Goal: Task Accomplishment & Management: Manage account settings

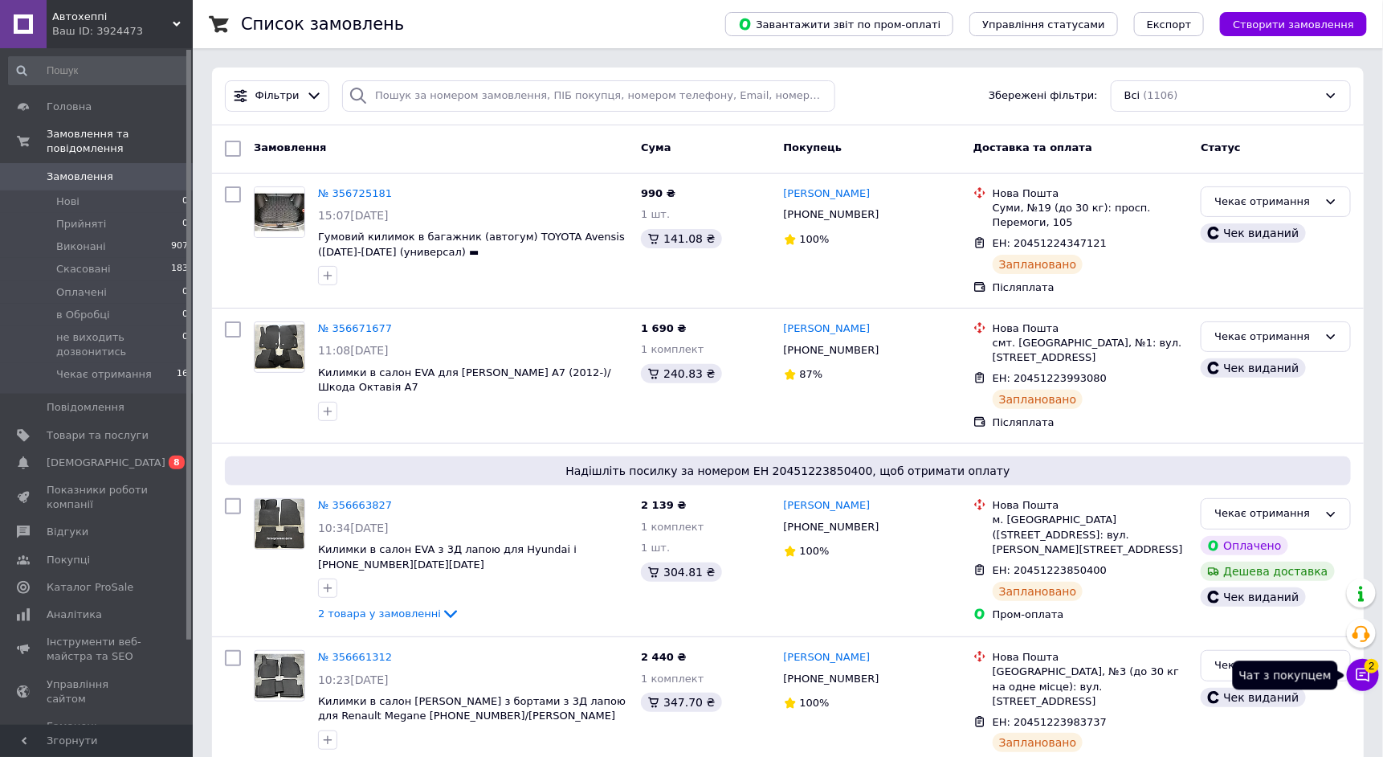
click at [1365, 675] on icon at bounding box center [1363, 675] width 16 height 16
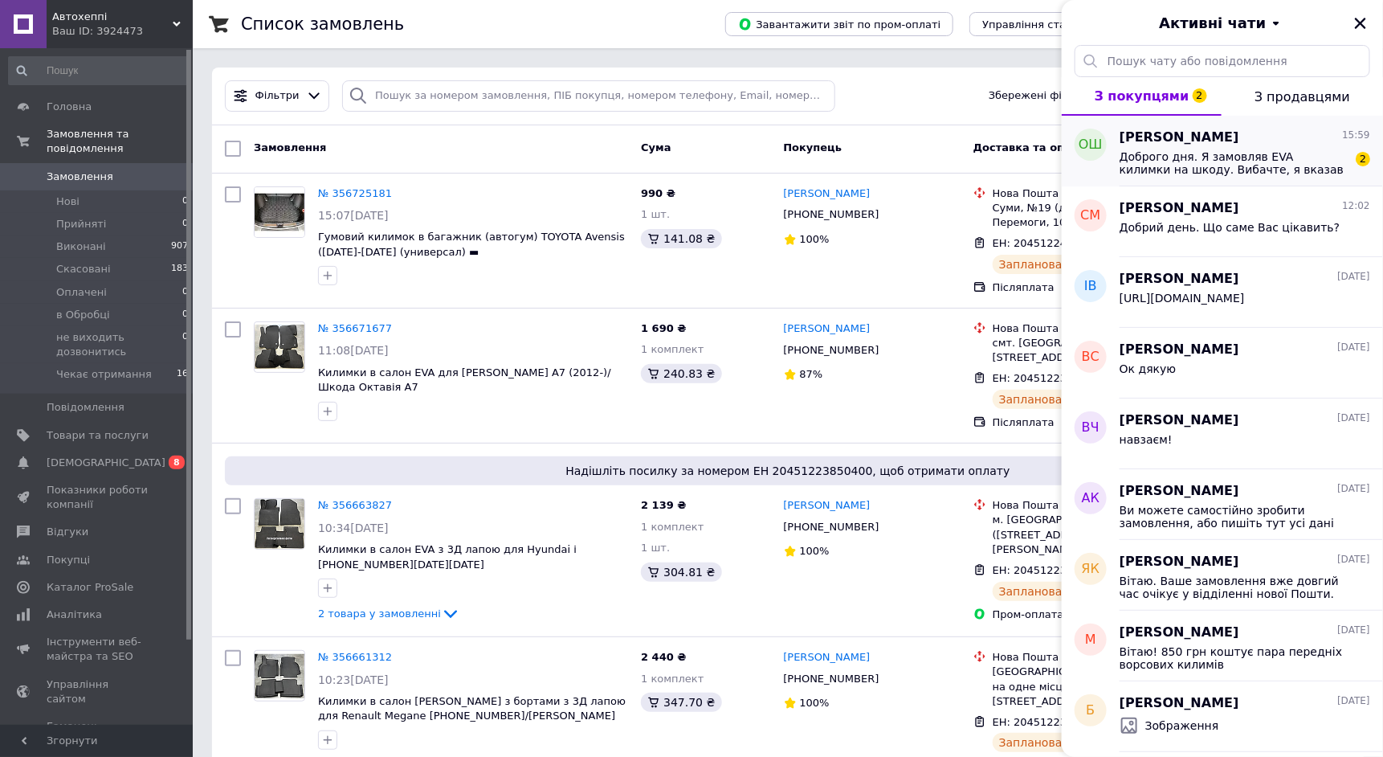
click at [1177, 165] on span "Доброго дня. Я замовляв ЕVA килимки на шкоду. Вибачте, я вказав не вірно адресу…" at bounding box center [1234, 163] width 228 height 26
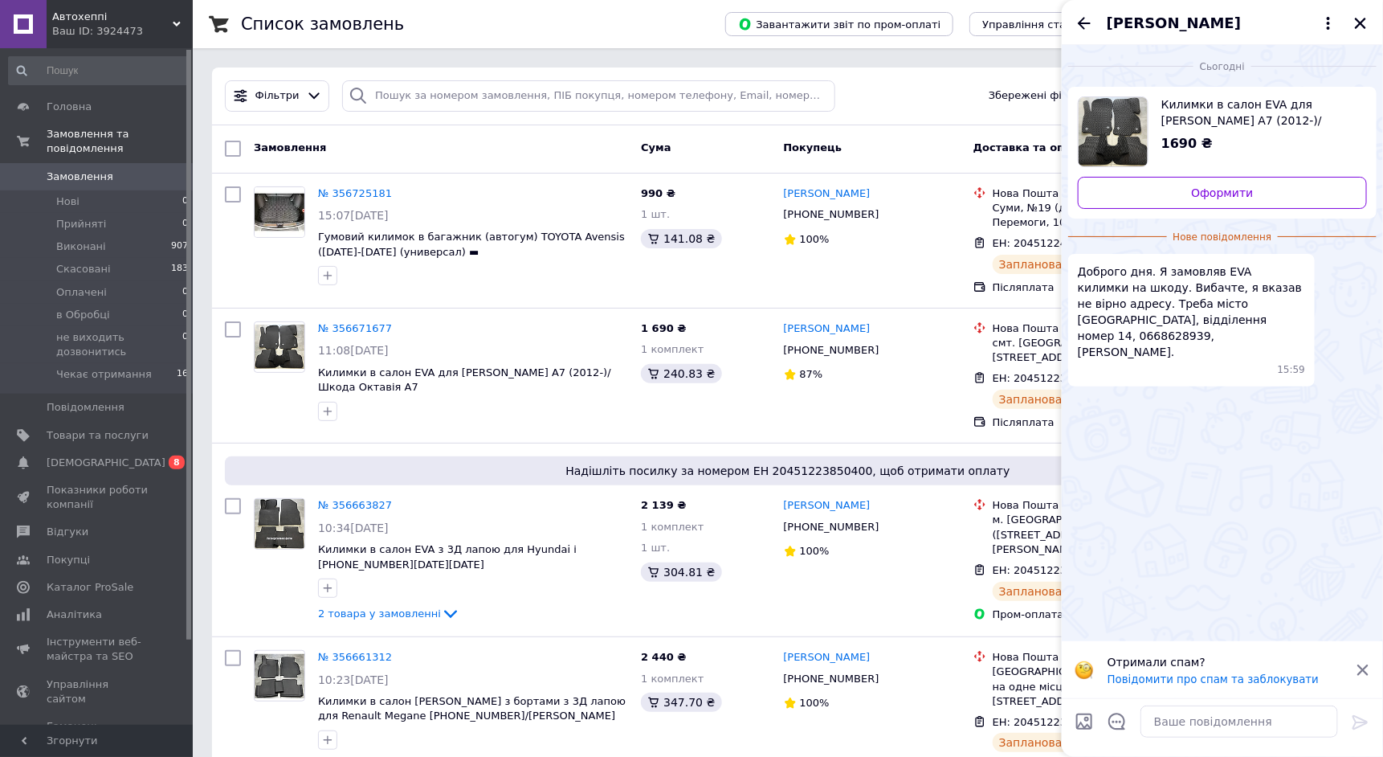
click at [1200, 116] on span "Килимки в салон EVA для [PERSON_NAME] A7 (2012-)/Шкода Октавія А7" at bounding box center [1258, 112] width 193 height 32
click at [1243, 203] on link "Оформити" at bounding box center [1222, 193] width 289 height 32
click at [337, 333] on link "№ 356671677" at bounding box center [355, 328] width 74 height 12
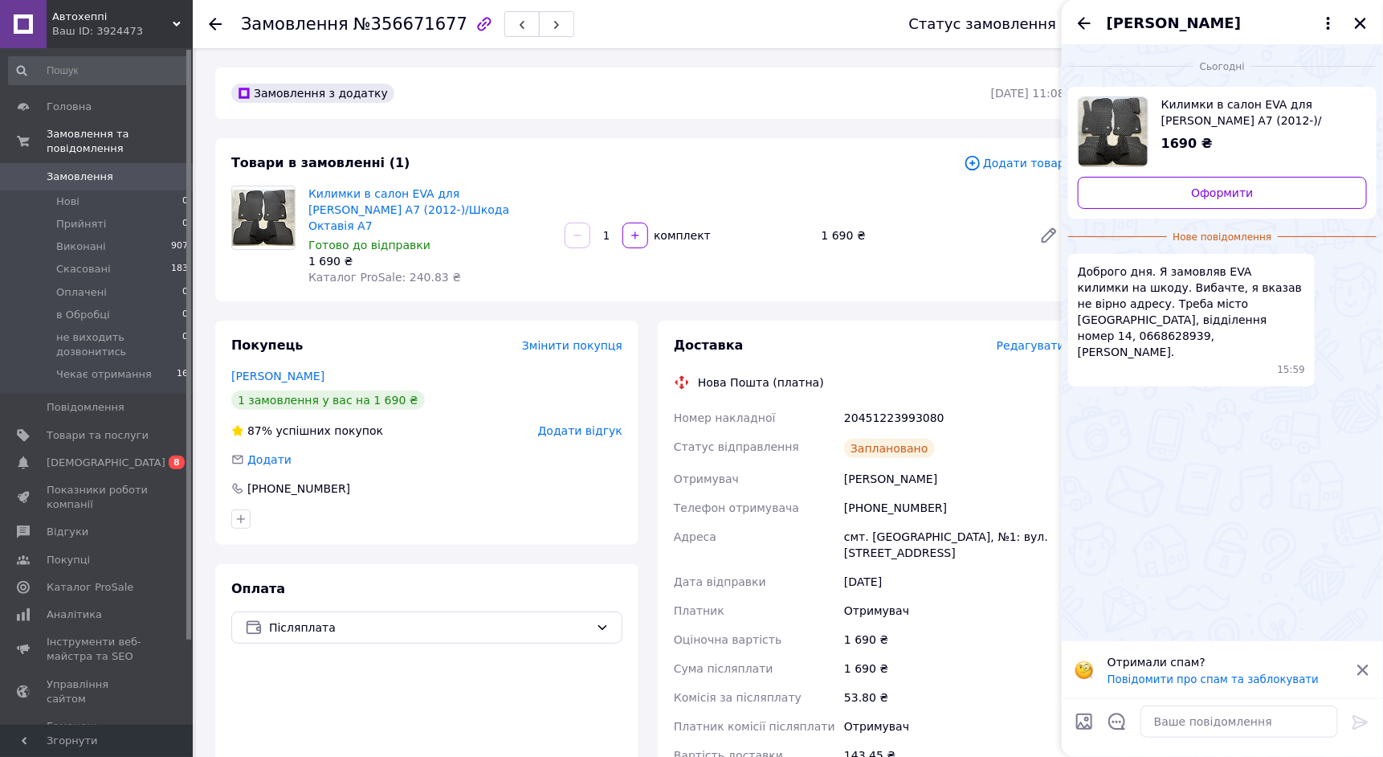
click at [1024, 339] on span "Редагувати" at bounding box center [1031, 345] width 68 height 13
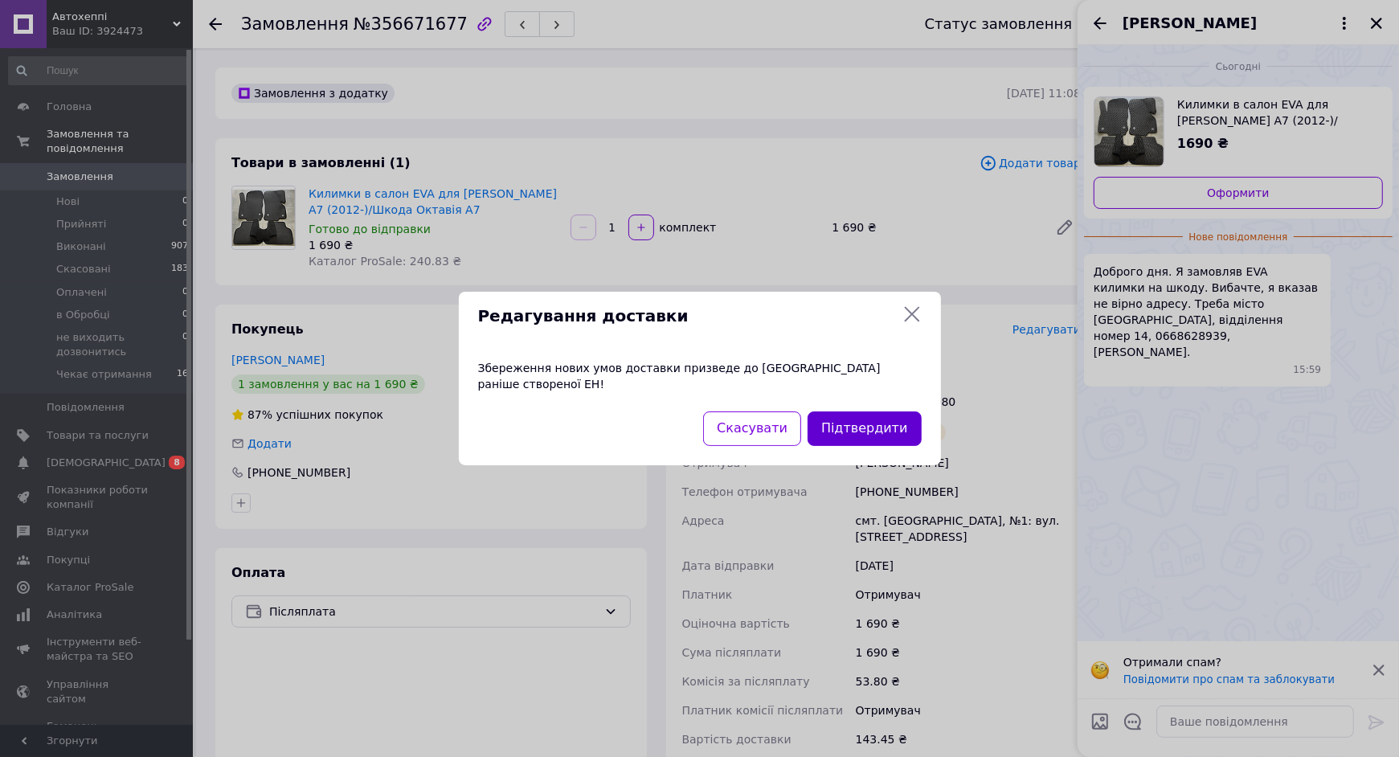
click at [864, 422] on button "Підтвердити" at bounding box center [863, 428] width 113 height 35
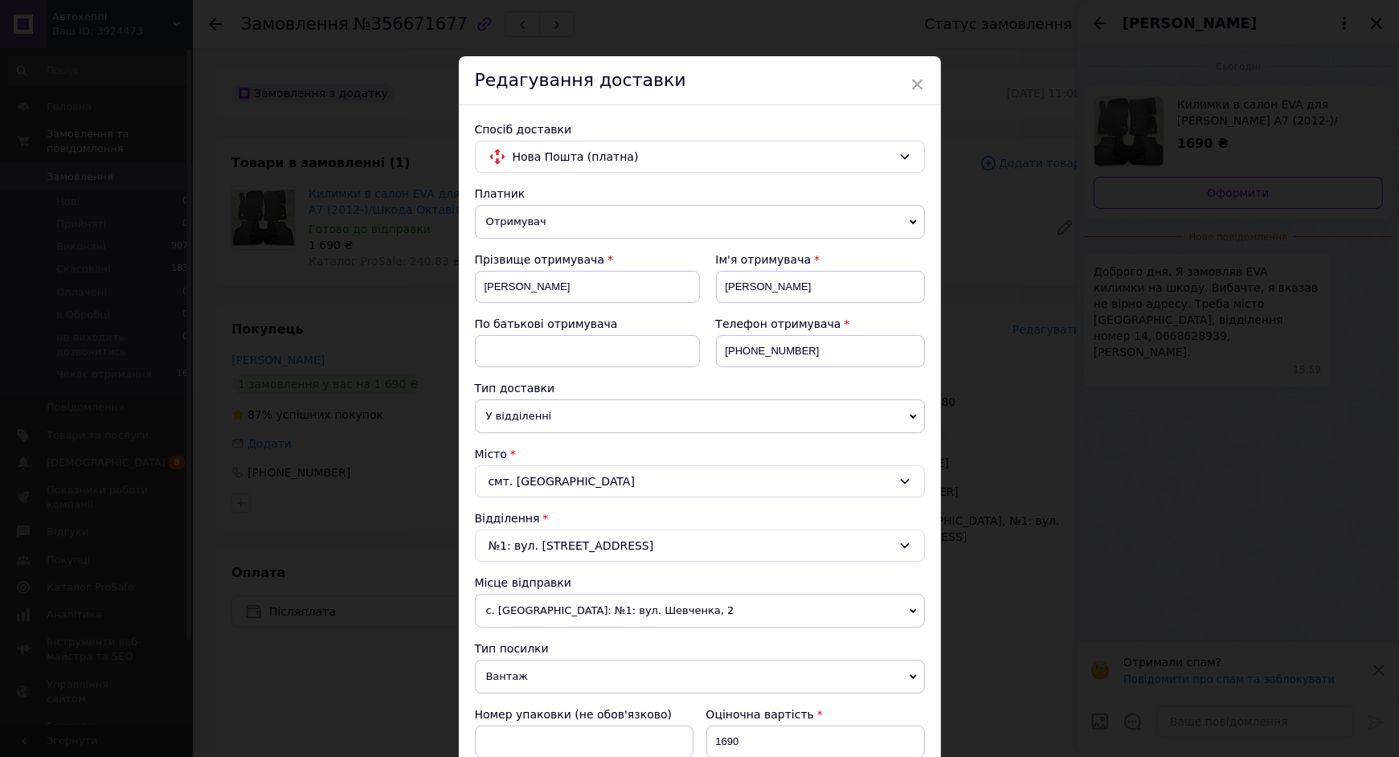
click at [635, 468] on div "смт. [GEOGRAPHIC_DATA]" at bounding box center [700, 481] width 450 height 32
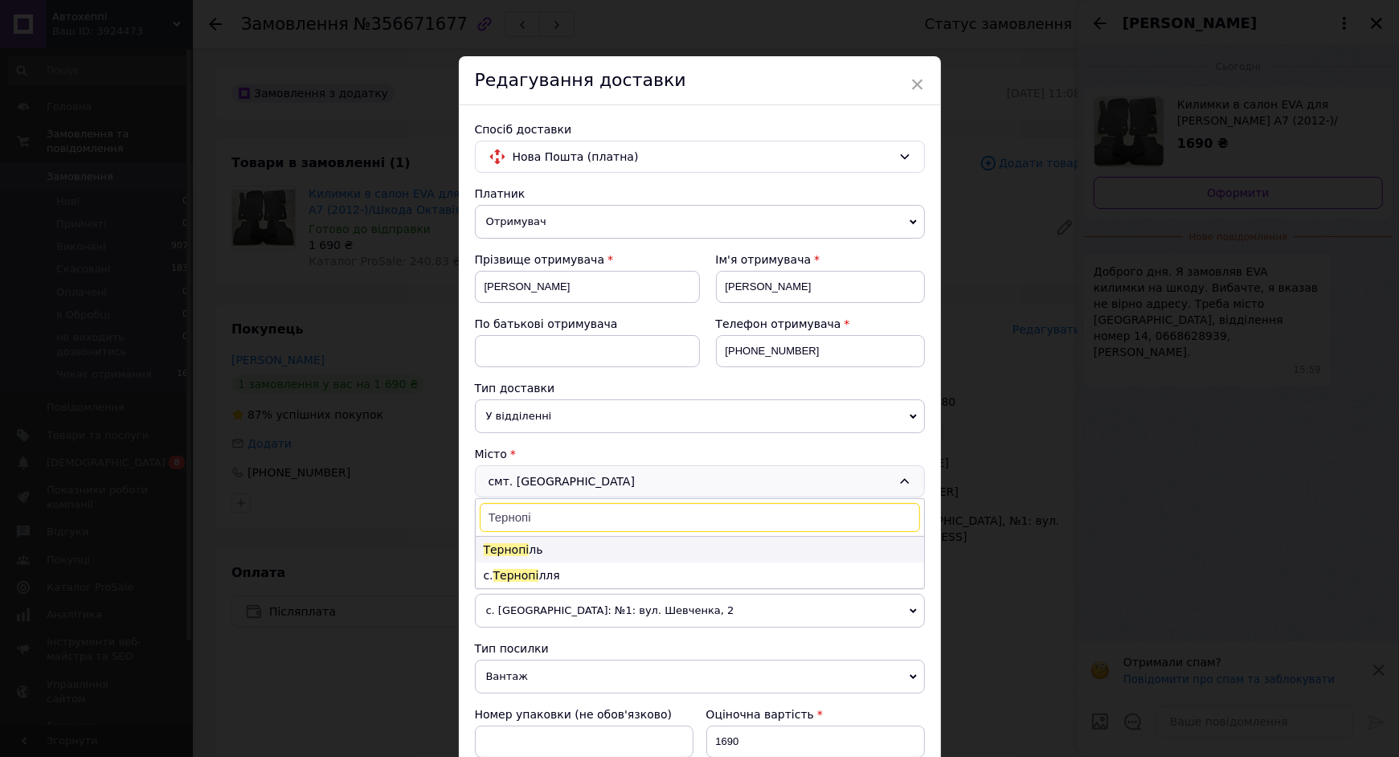
type input "Тернопі"
click at [564, 537] on li "Тернопі ль" at bounding box center [700, 550] width 448 height 26
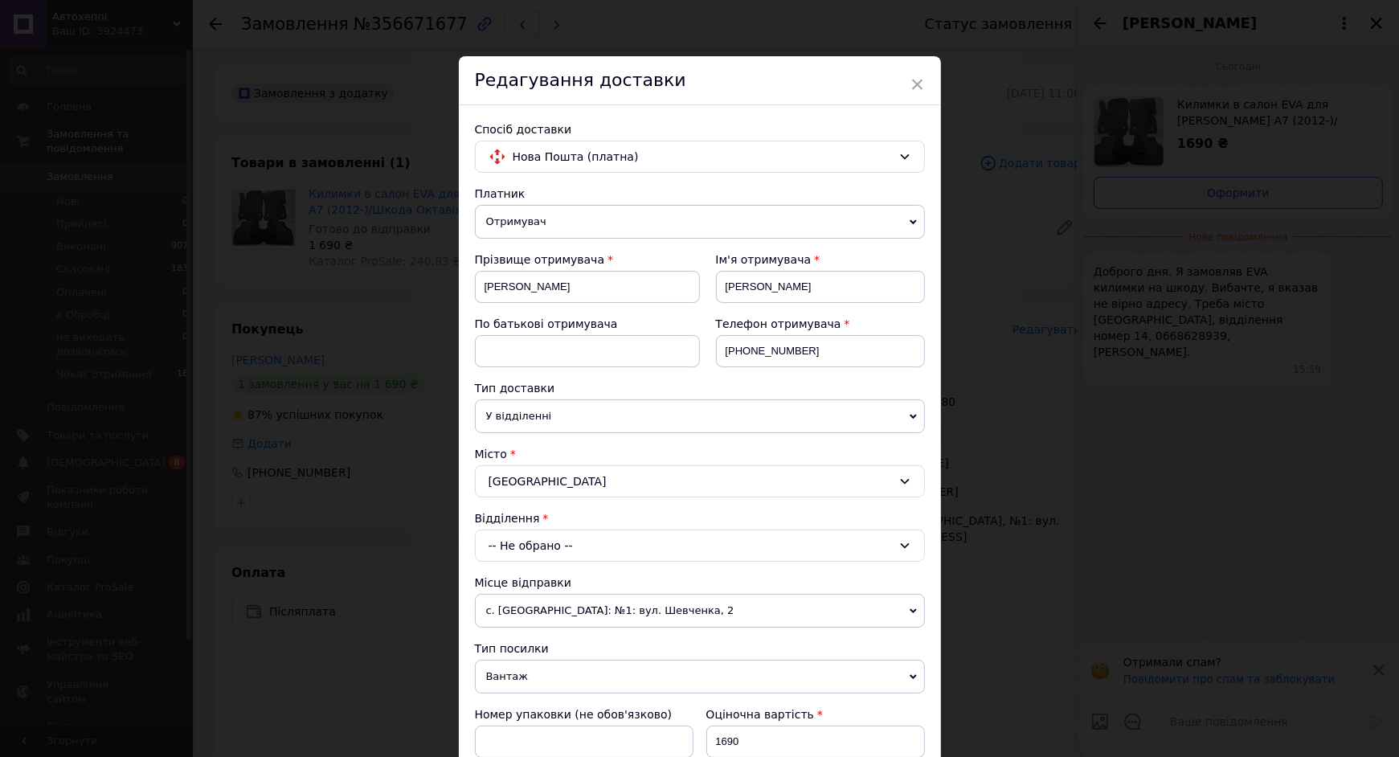
click at [562, 541] on div "-- Не обрано --" at bounding box center [700, 545] width 450 height 32
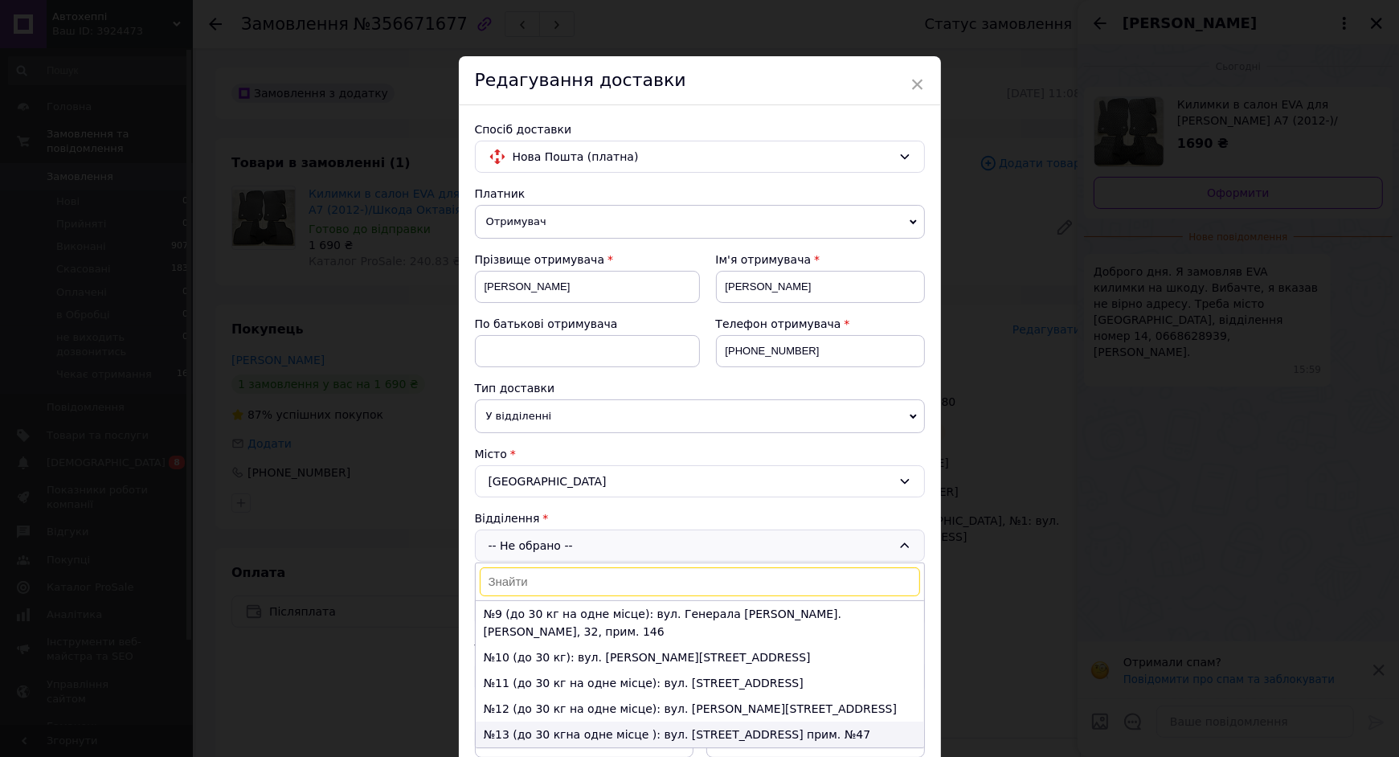
scroll to position [236, 0]
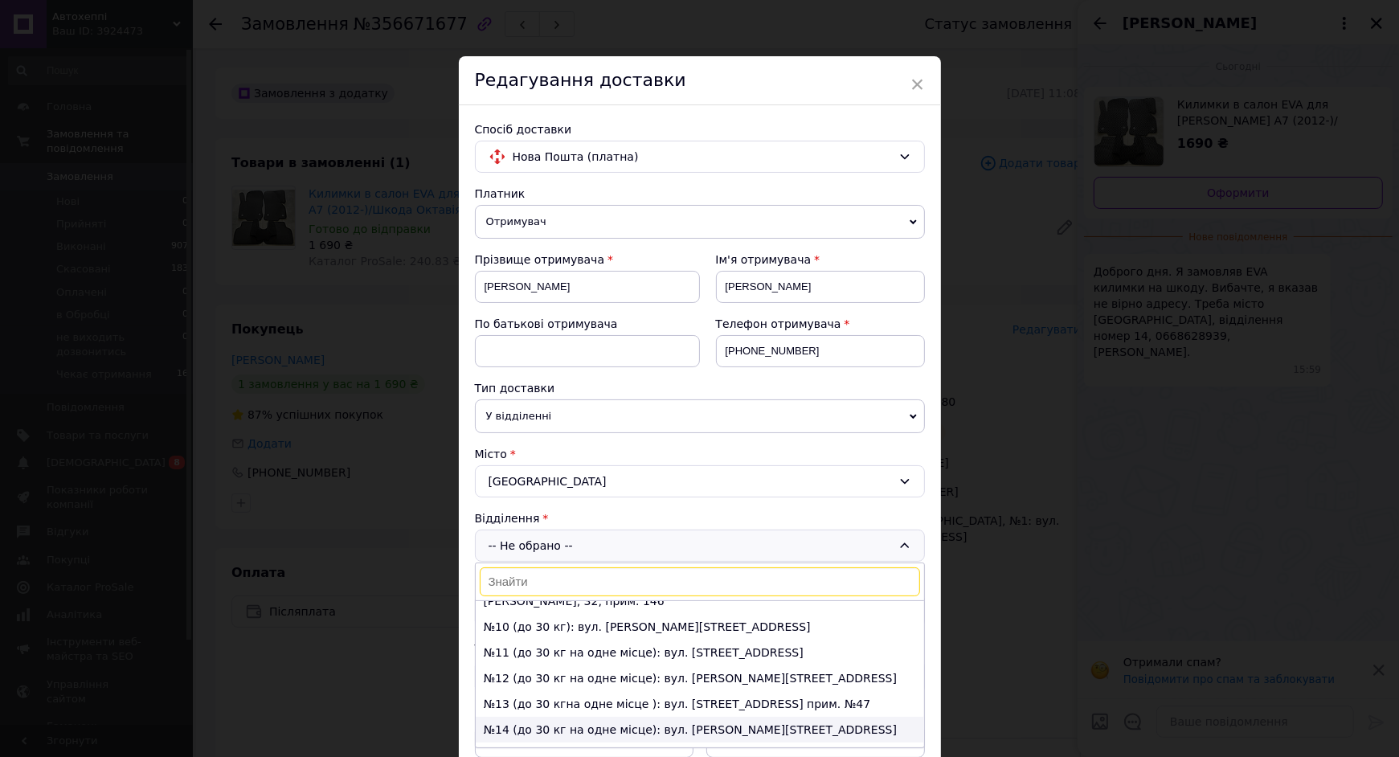
click at [556, 717] on li "№14 (до 30 кг на одне місце): вул. [PERSON_NAME][STREET_ADDRESS]" at bounding box center [700, 730] width 448 height 26
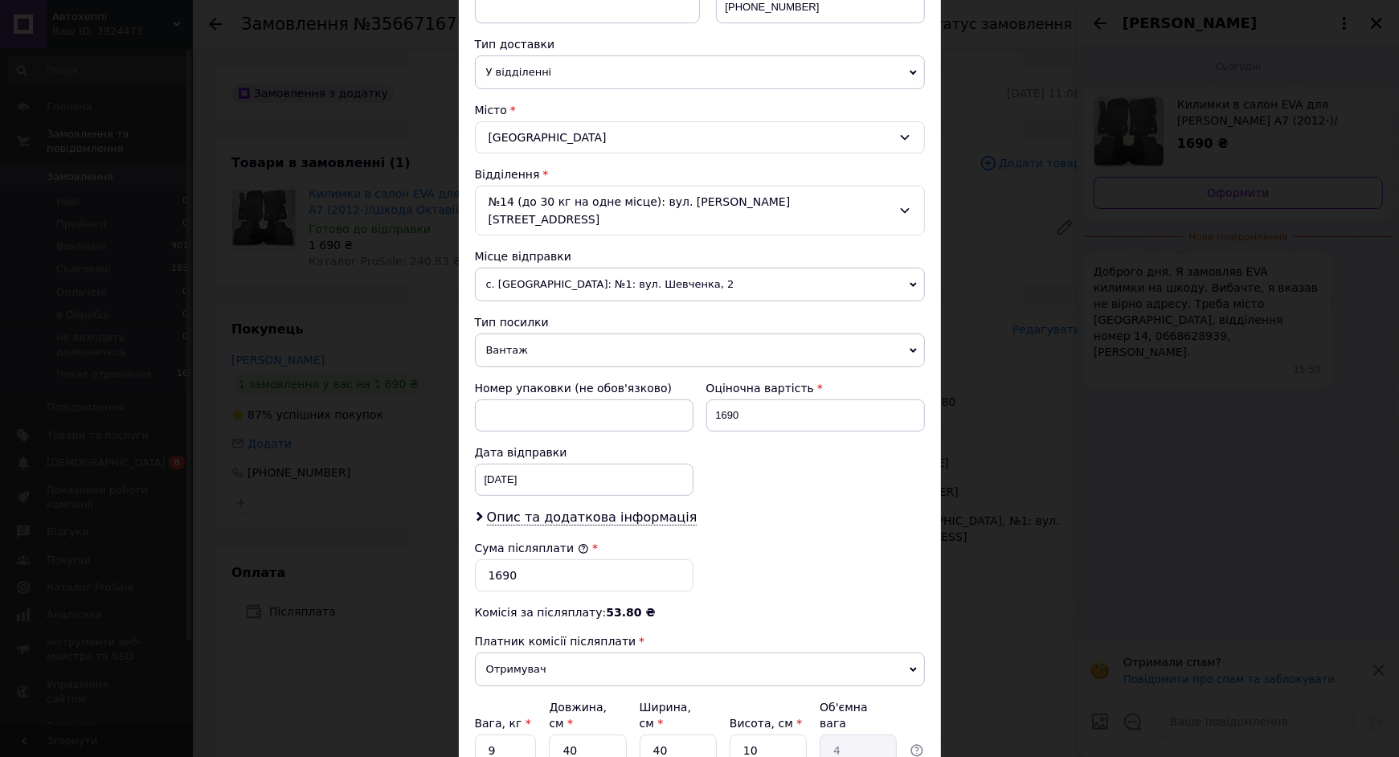
scroll to position [414, 0]
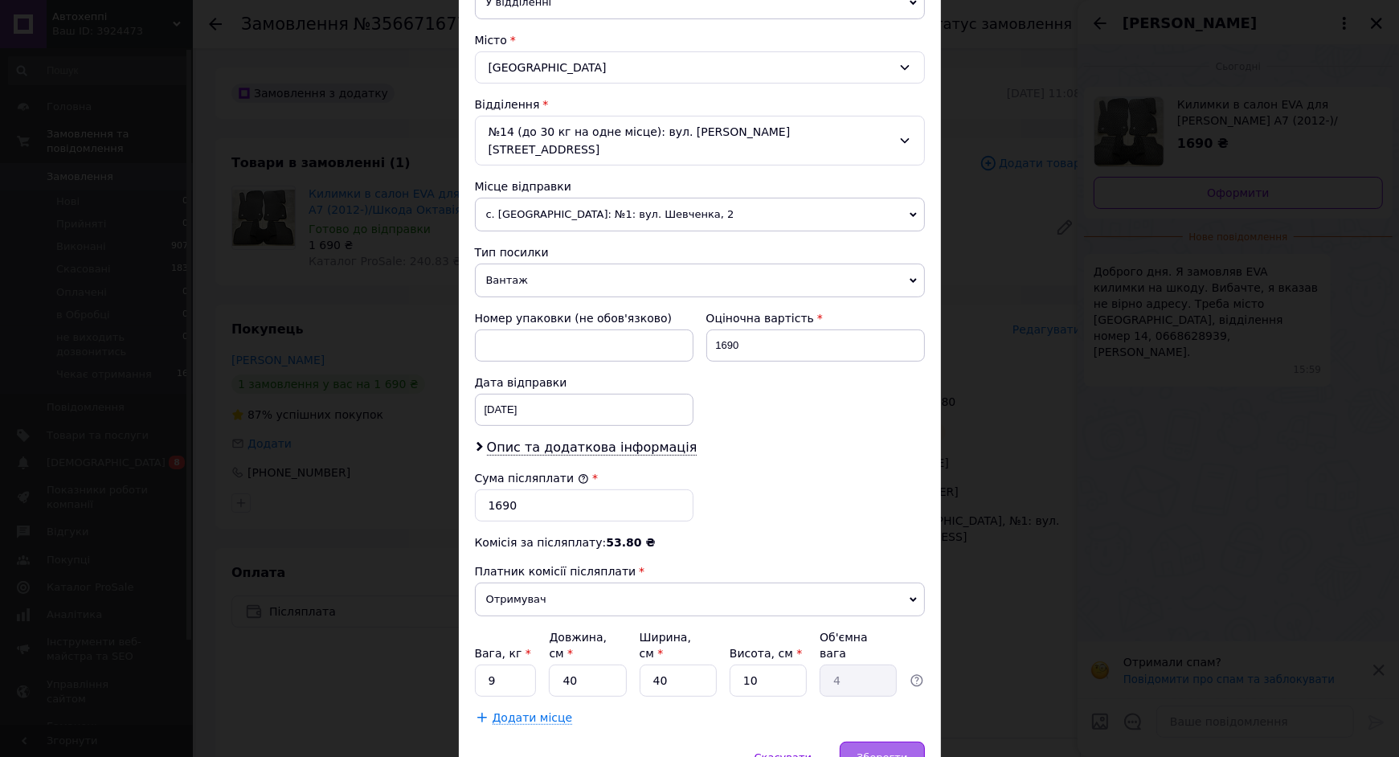
click at [864, 751] on span "Зберегти" at bounding box center [881, 757] width 51 height 12
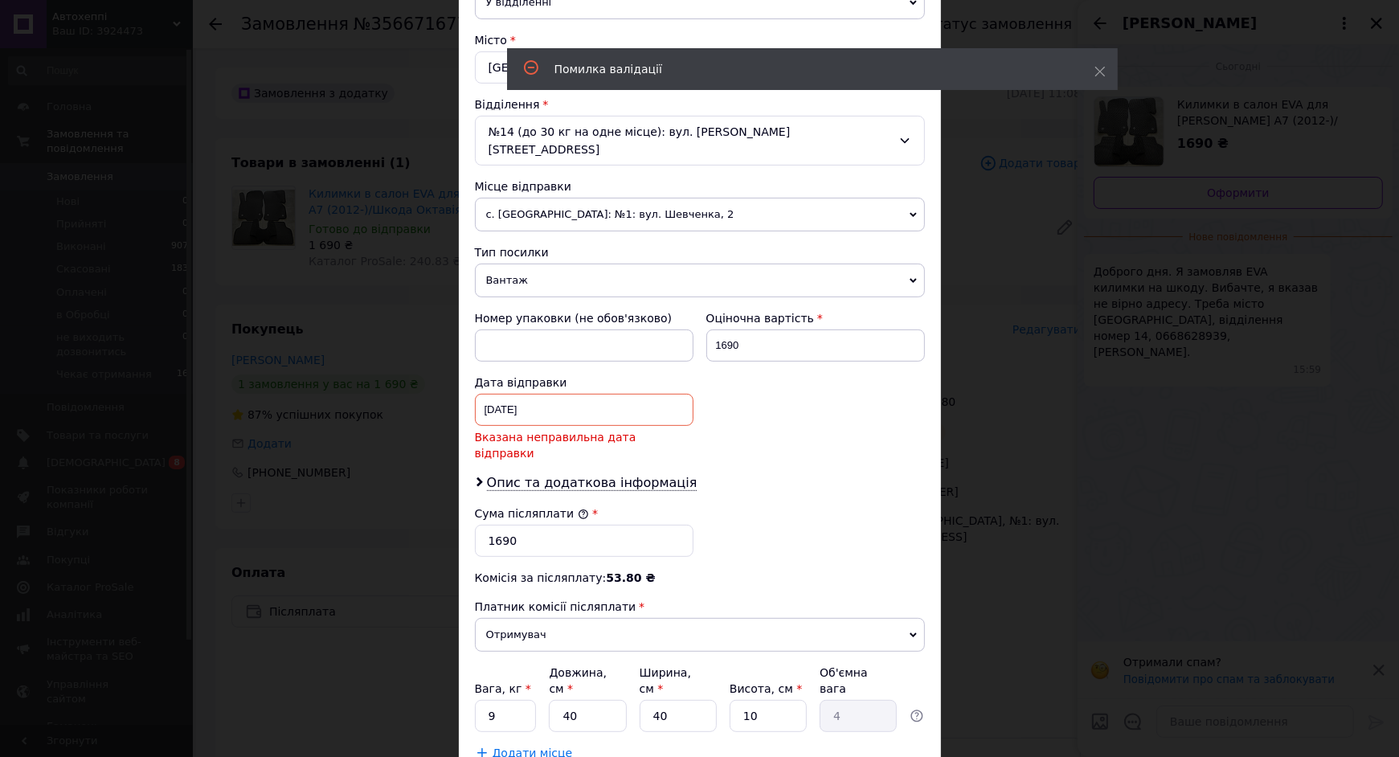
click at [496, 394] on div "[DATE] < 2025 > < Август > Пн Вт Ср Чт Пт Сб Вс 28 29 30 31 1 2 3 4 5 6 7 8 9 1…" at bounding box center [584, 410] width 218 height 32
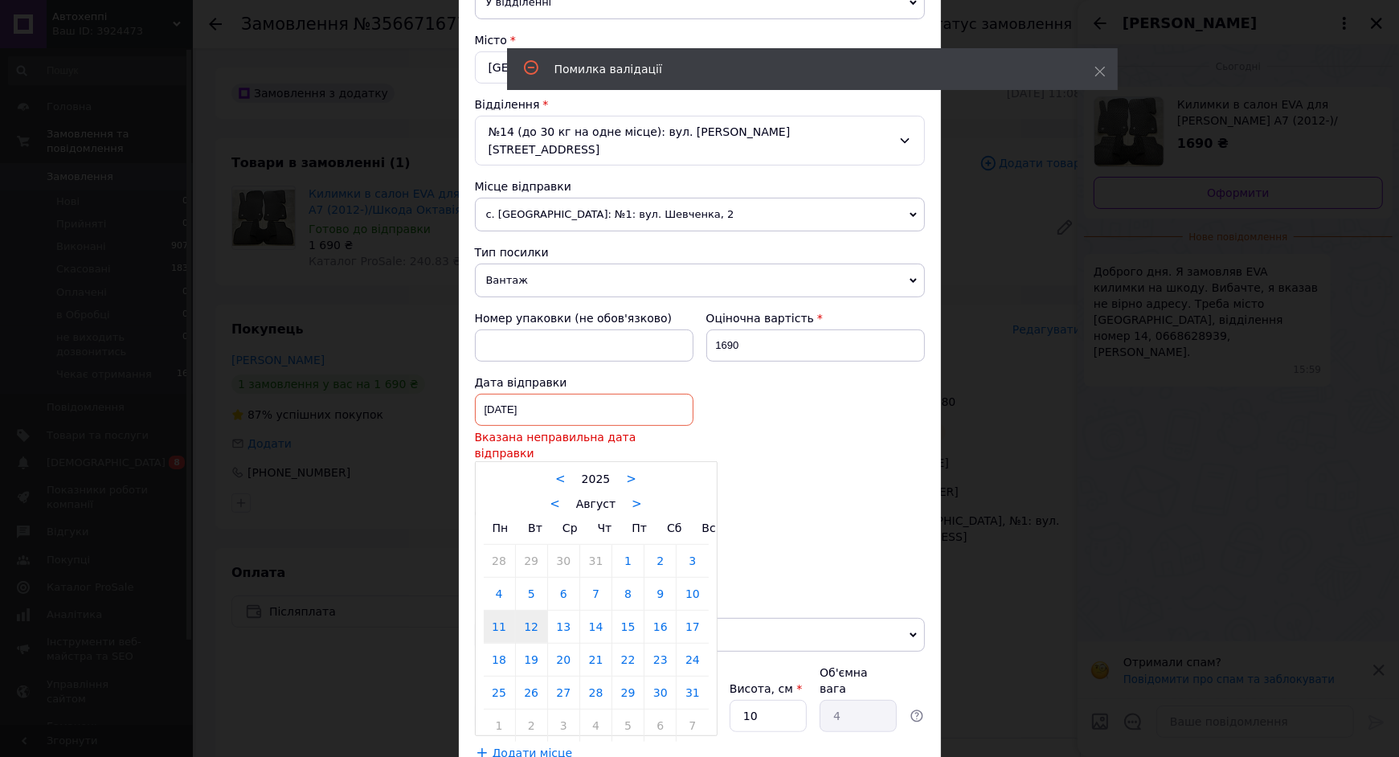
click at [533, 610] on link "12" at bounding box center [531, 626] width 31 height 32
type input "[DATE]"
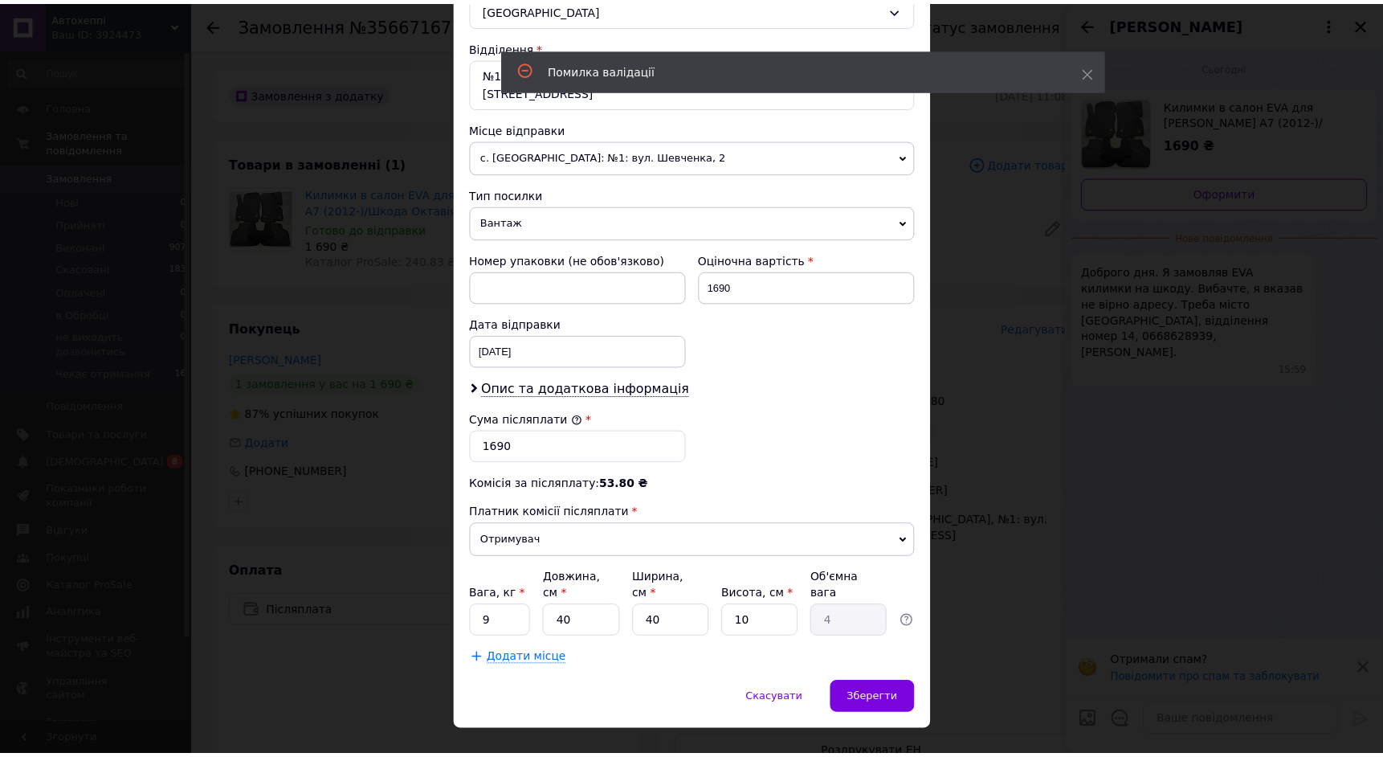
scroll to position [475, 0]
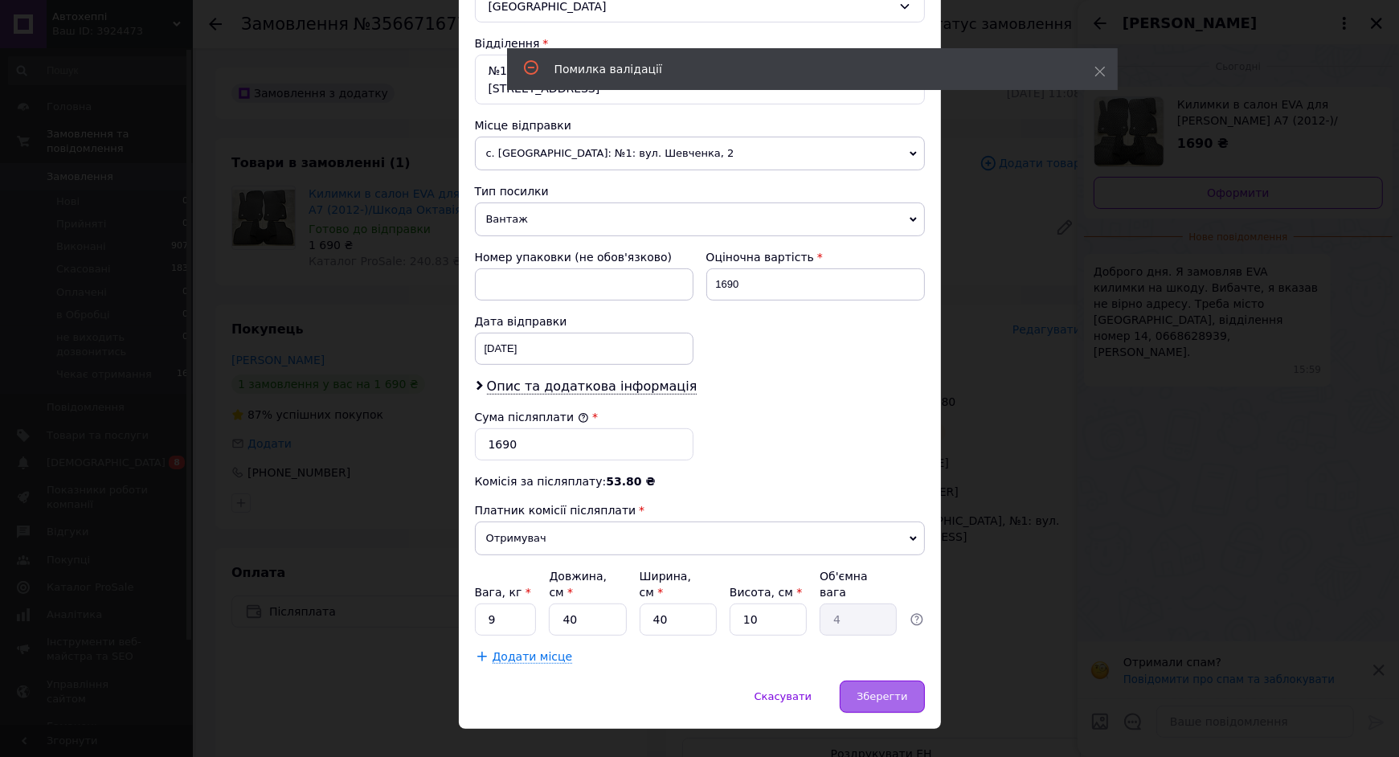
click at [873, 680] on div "Зберегти" at bounding box center [881, 696] width 84 height 32
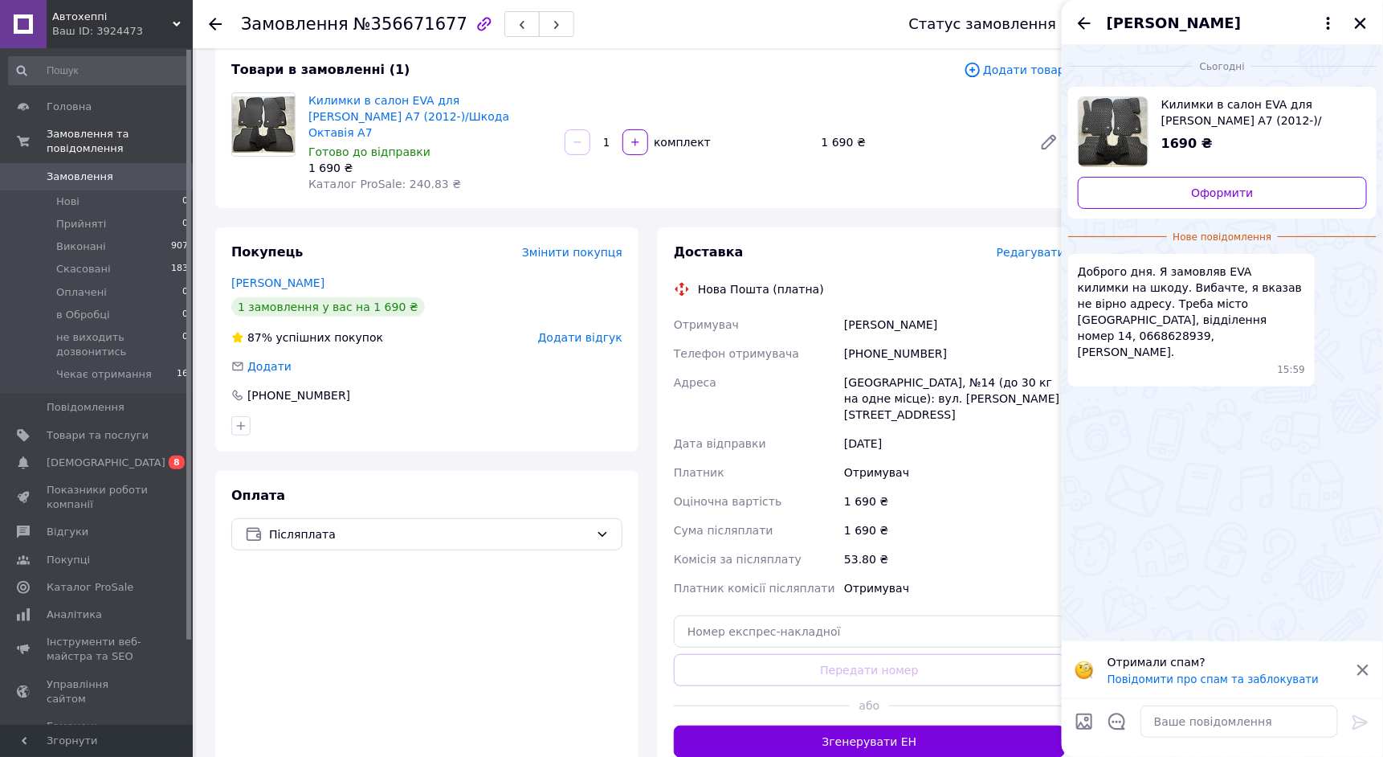
scroll to position [178, 0]
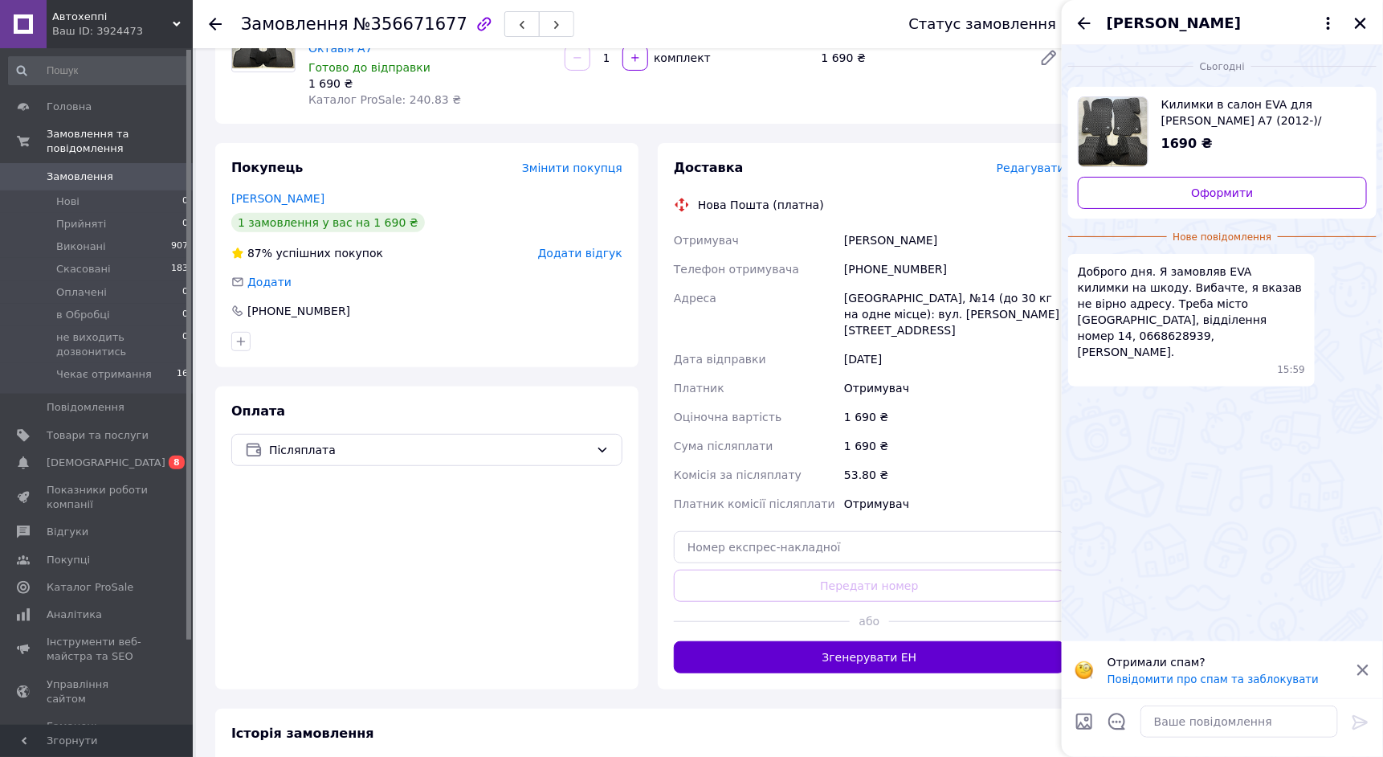
click at [897, 641] on button "Згенерувати ЕН" at bounding box center [869, 657] width 391 height 32
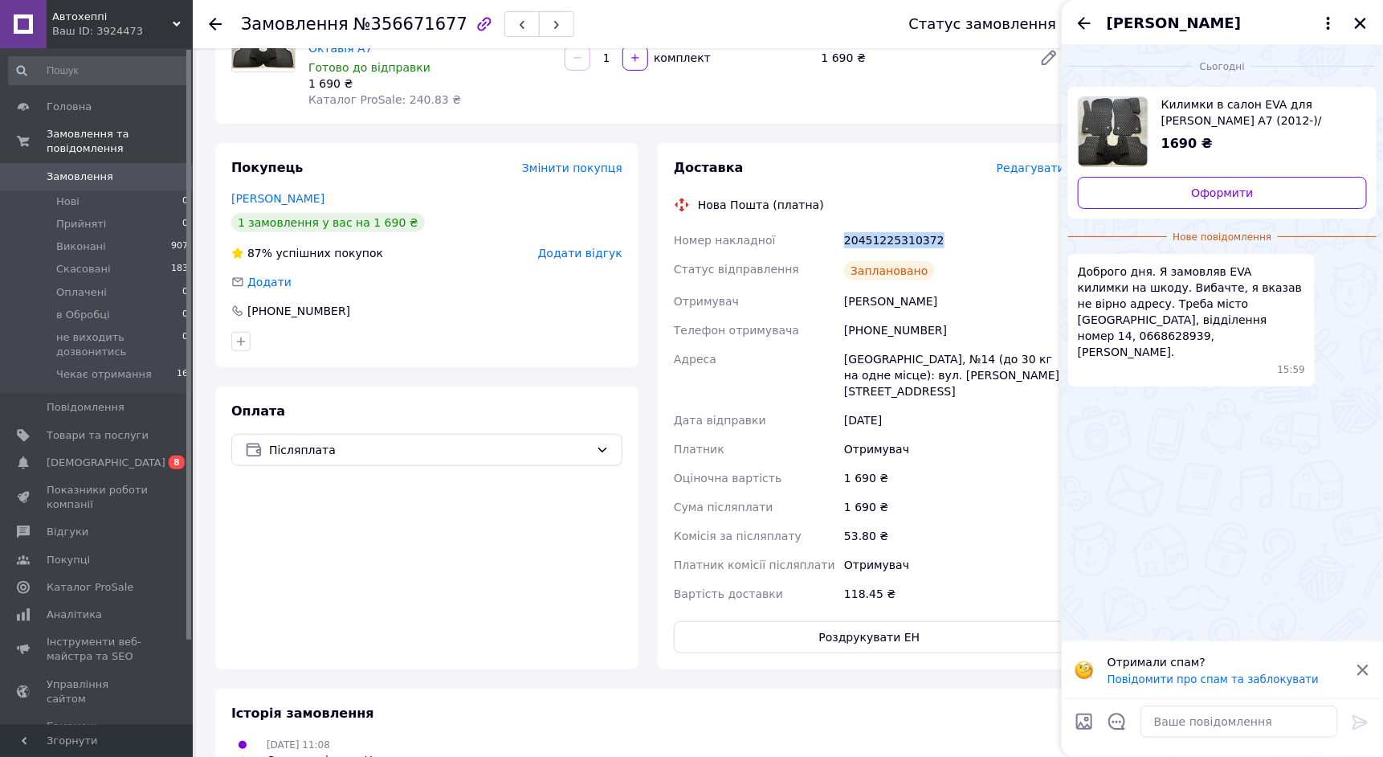
drag, startPoint x: 961, startPoint y: 233, endPoint x: 848, endPoint y: 212, distance: 114.4
click at [848, 226] on div "20451225310372" at bounding box center [954, 240] width 227 height 29
copy div "20451225310372"
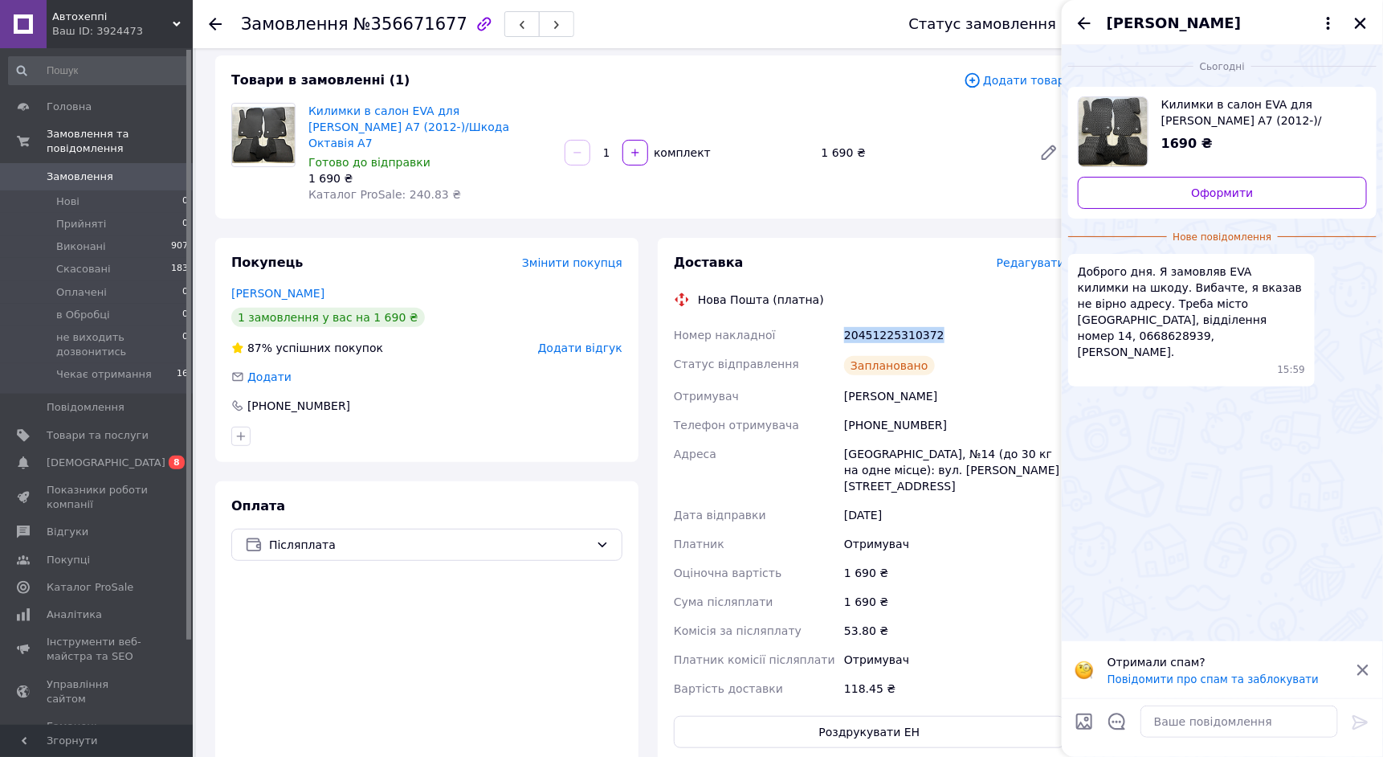
scroll to position [52, 0]
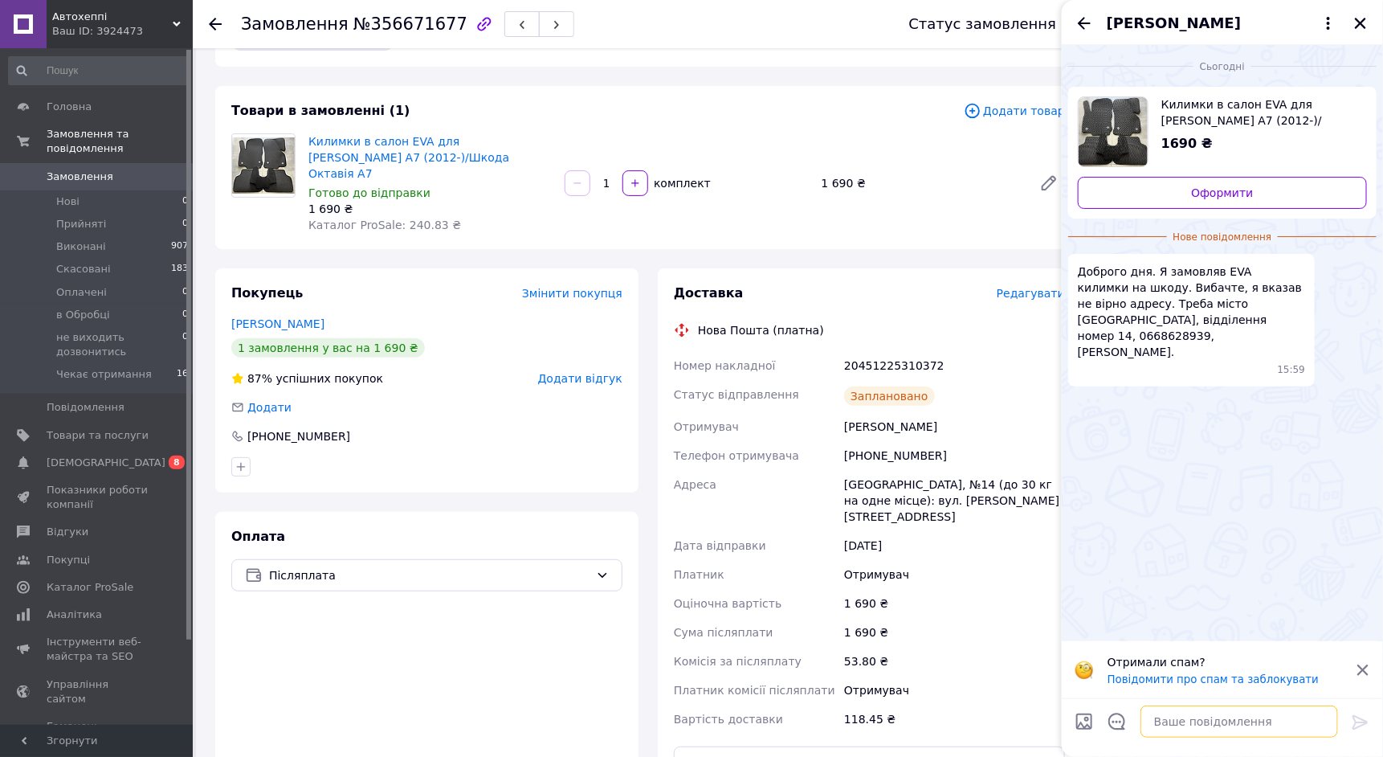
click at [1239, 722] on textarea at bounding box center [1240, 721] width 198 height 32
type textarea "Дані змінено"
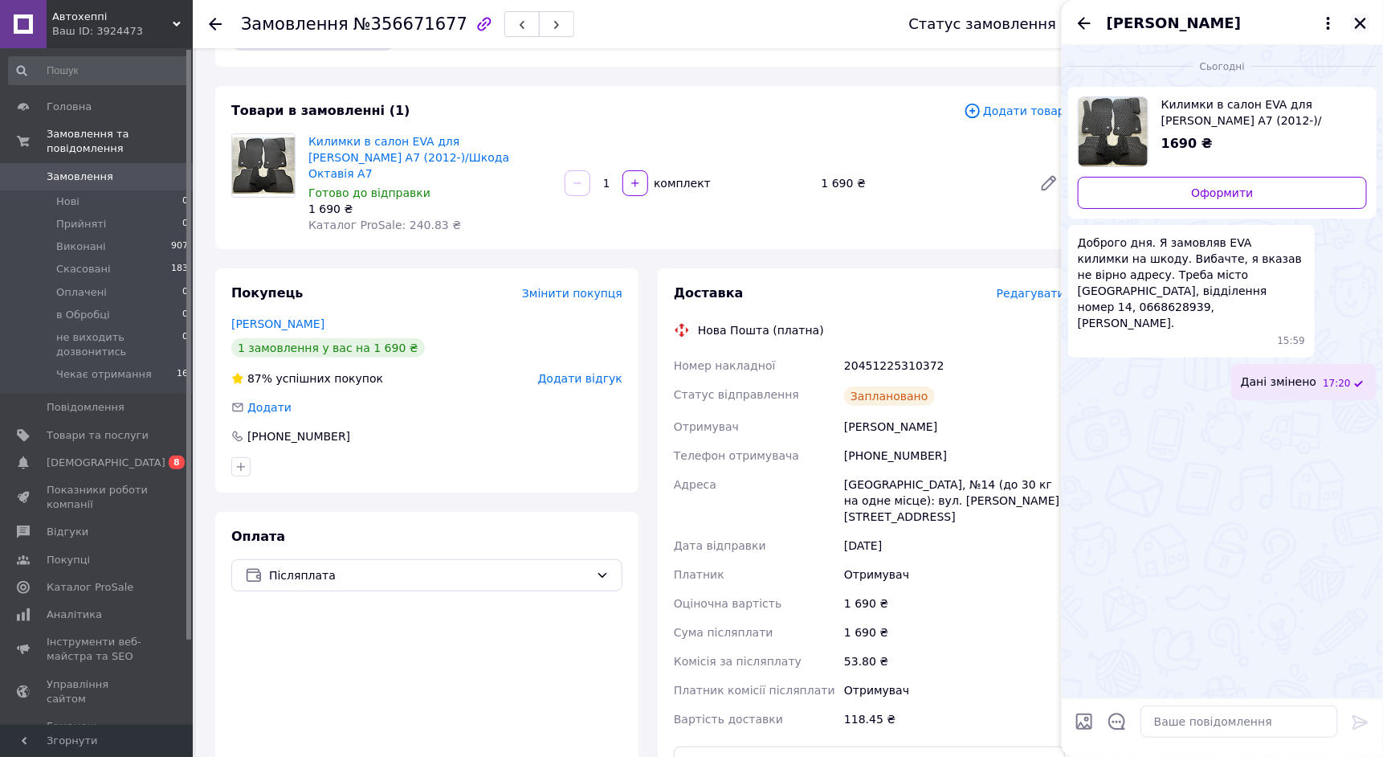
click at [1357, 22] on icon "Закрити" at bounding box center [1361, 23] width 14 height 14
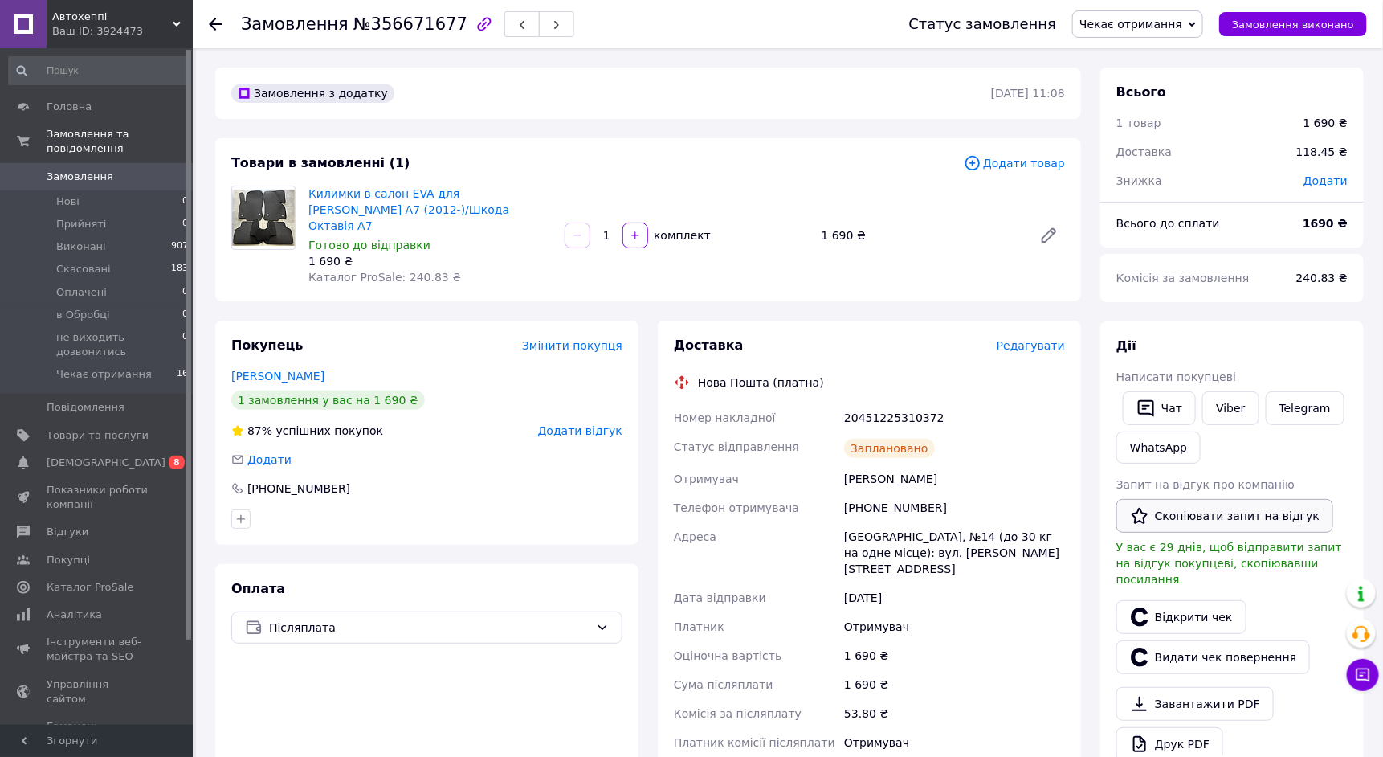
scroll to position [0, 0]
drag, startPoint x: 934, startPoint y: 402, endPoint x: 840, endPoint y: 402, distance: 94.0
click at [840, 403] on div "Номер накладної 20451225310372 Статус відправлення Заплановано Отримувач [PERSO…" at bounding box center [870, 594] width 398 height 382
copy div "Номер накладної 20451225310372"
click at [96, 453] on link "Сповіщення 0 9" at bounding box center [99, 462] width 198 height 27
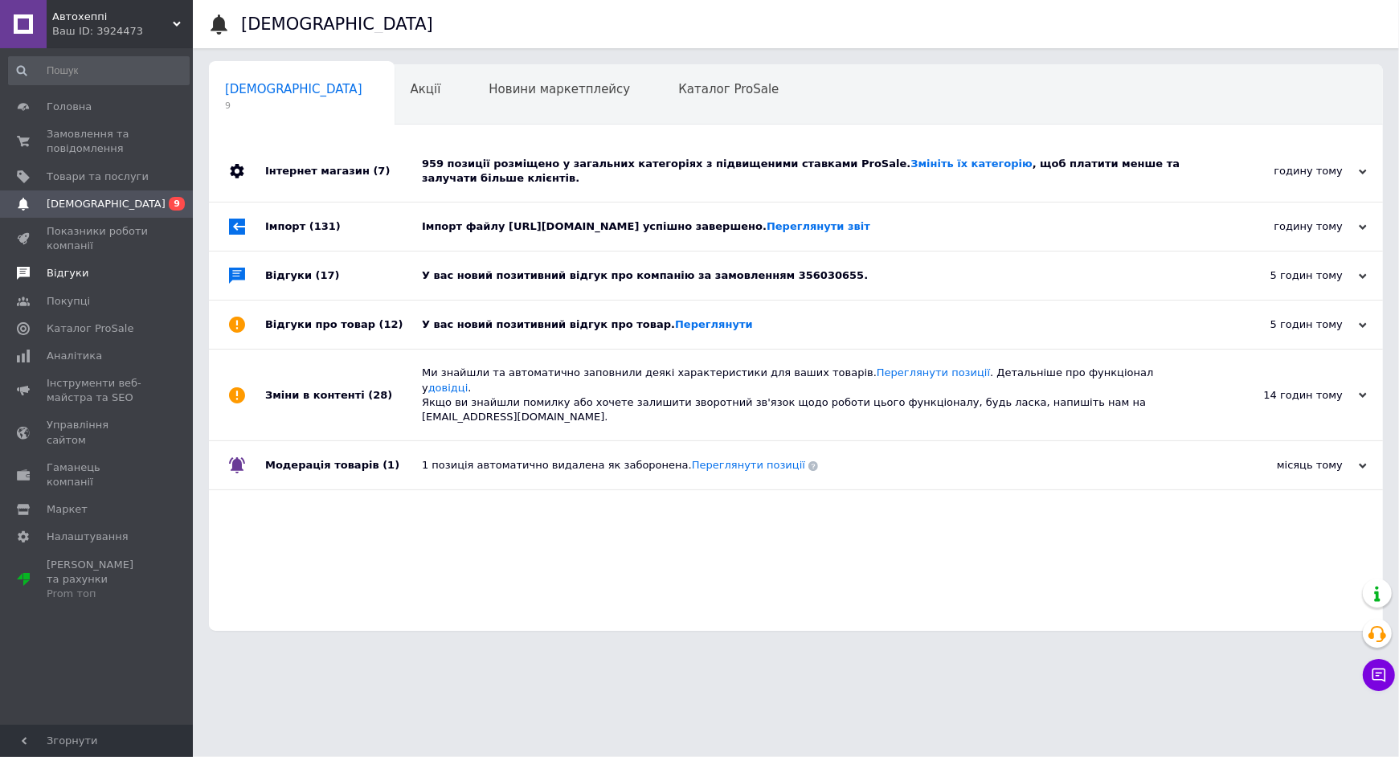
click at [100, 274] on span "Відгуки" at bounding box center [98, 273] width 102 height 14
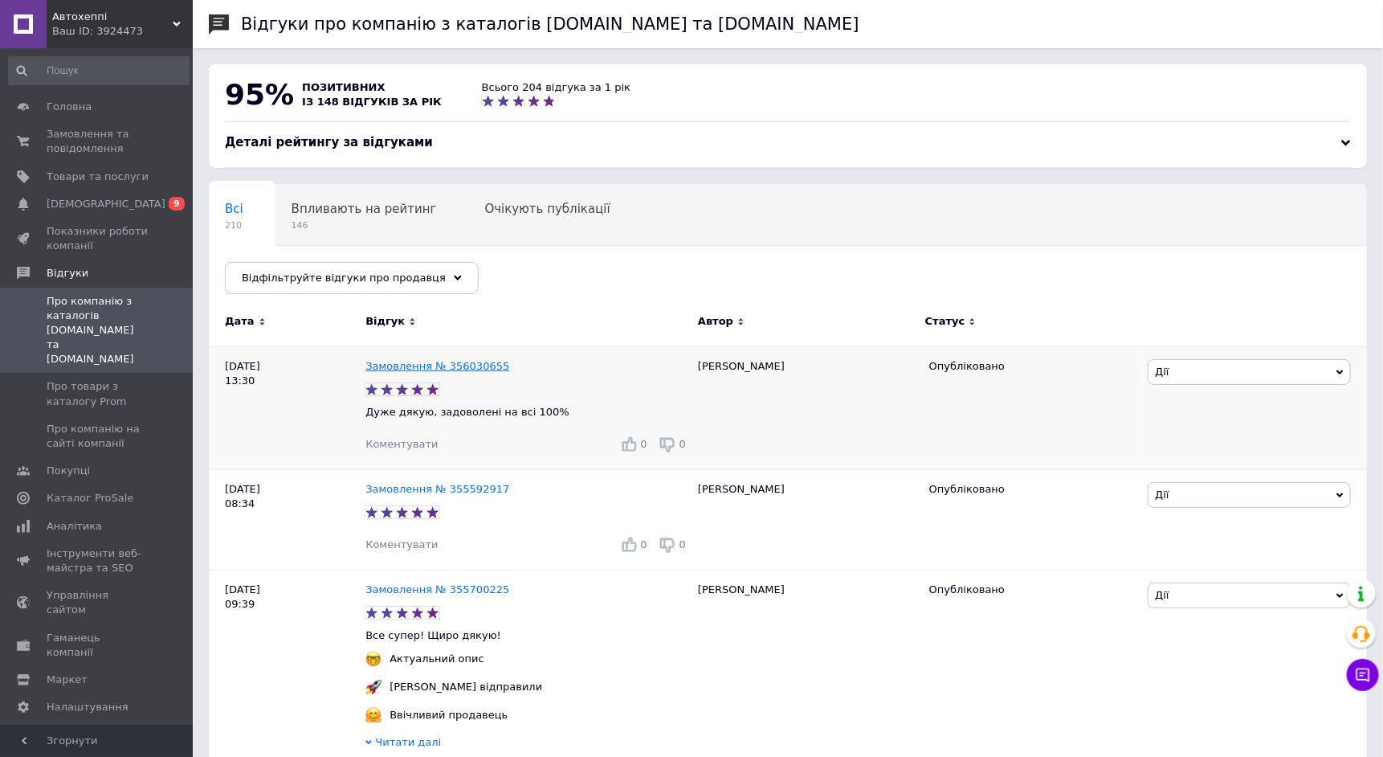
click at [451, 360] on link "Замовлення № 356030655" at bounding box center [437, 366] width 144 height 12
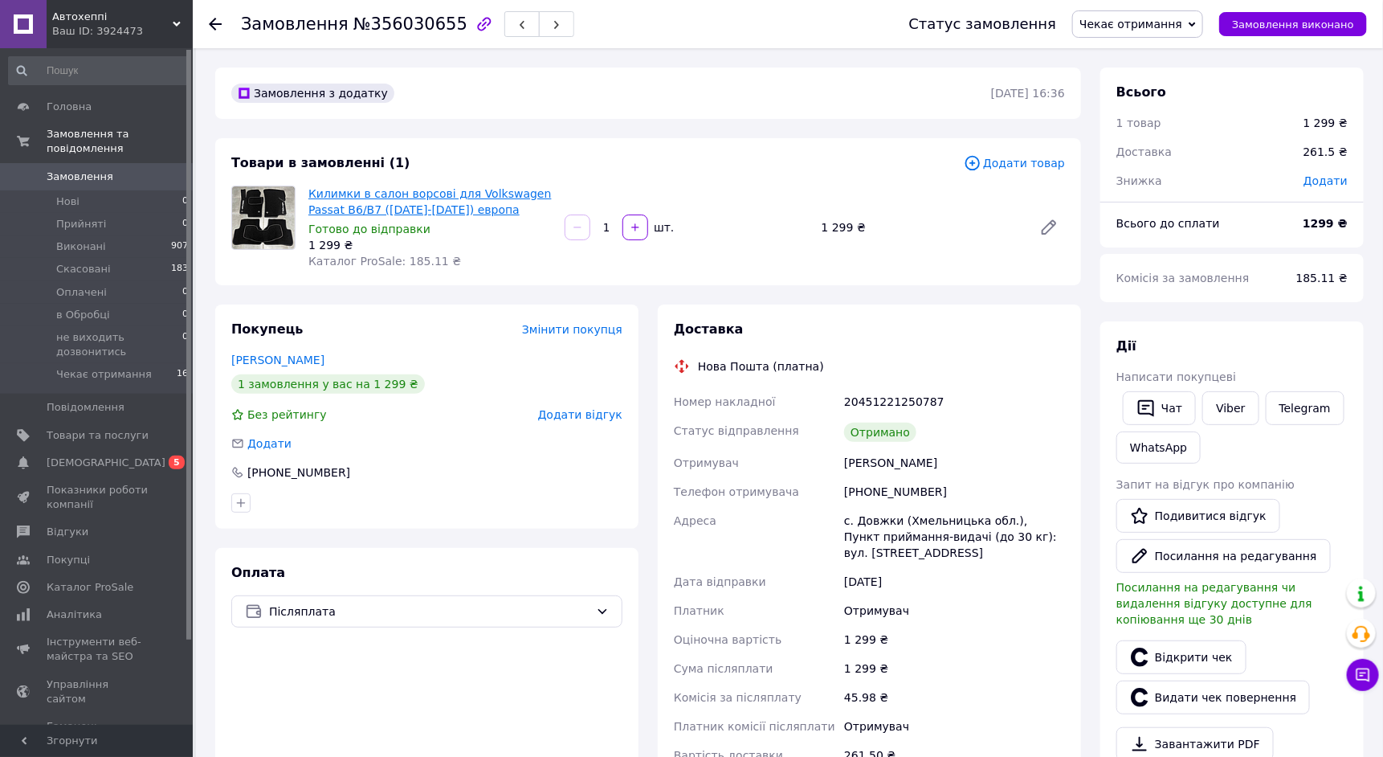
click at [377, 188] on link "Килимки в салон ворсові для Volkswagen Passat B6/B7 (2005-2014) европа" at bounding box center [429, 201] width 243 height 29
click at [106, 460] on span "[DEMOGRAPHIC_DATA]" at bounding box center [106, 462] width 119 height 14
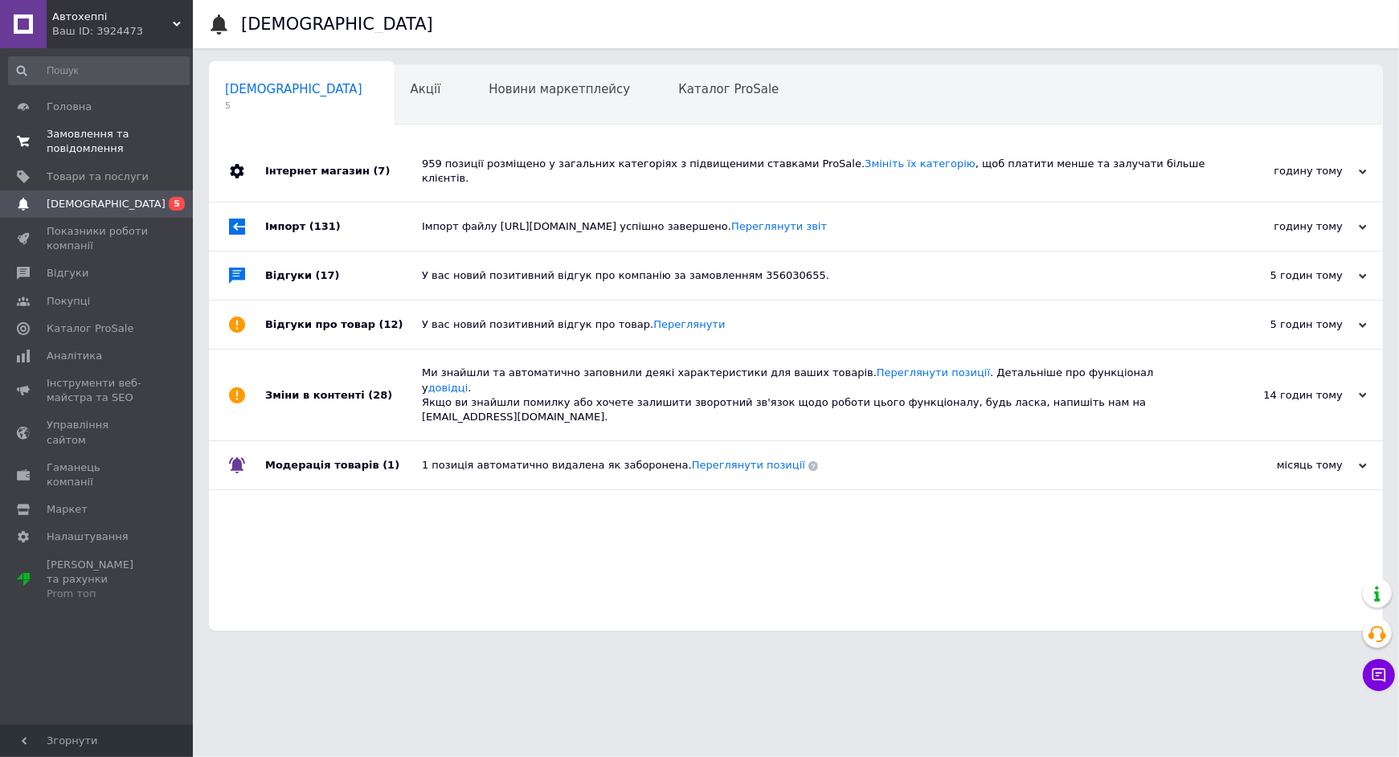
click at [88, 147] on span "Замовлення та повідомлення" at bounding box center [98, 141] width 102 height 29
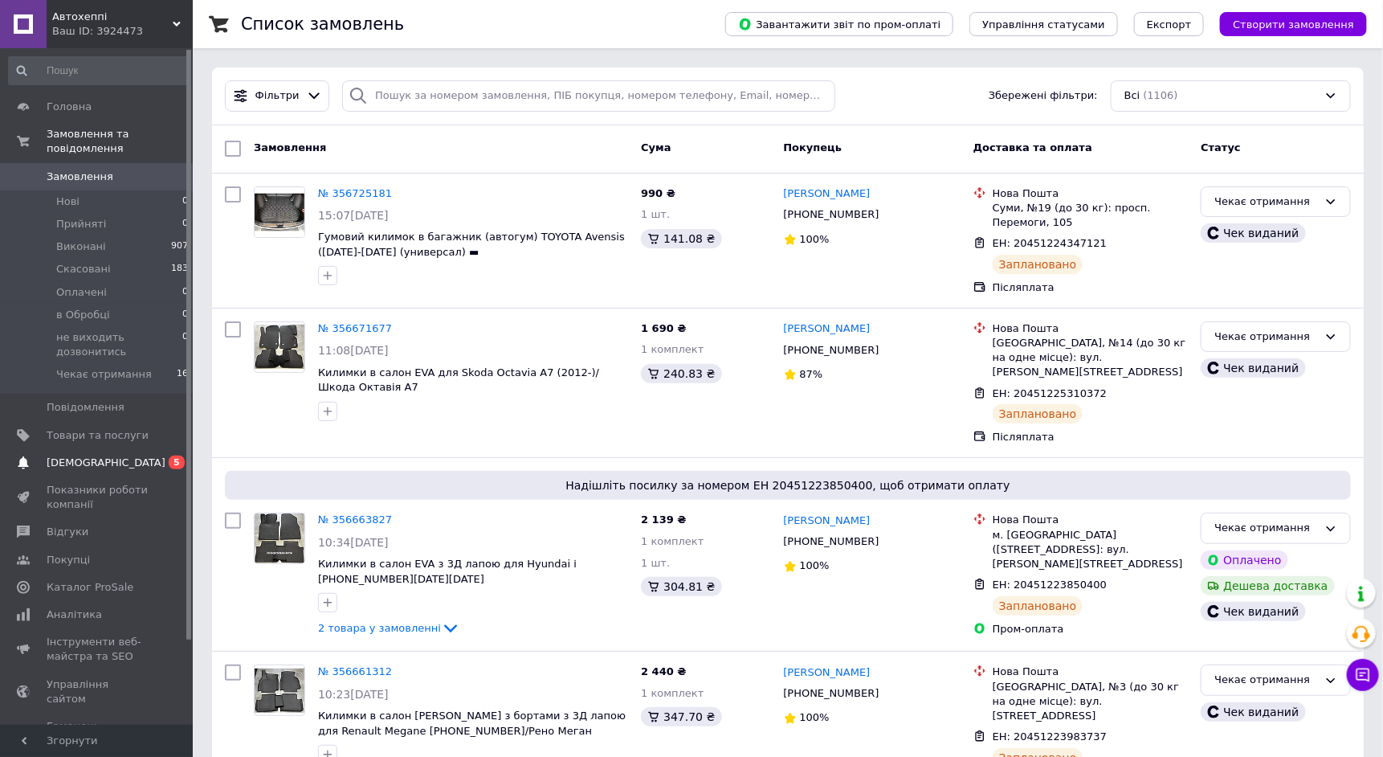
click at [112, 466] on span "[DEMOGRAPHIC_DATA]" at bounding box center [98, 462] width 102 height 14
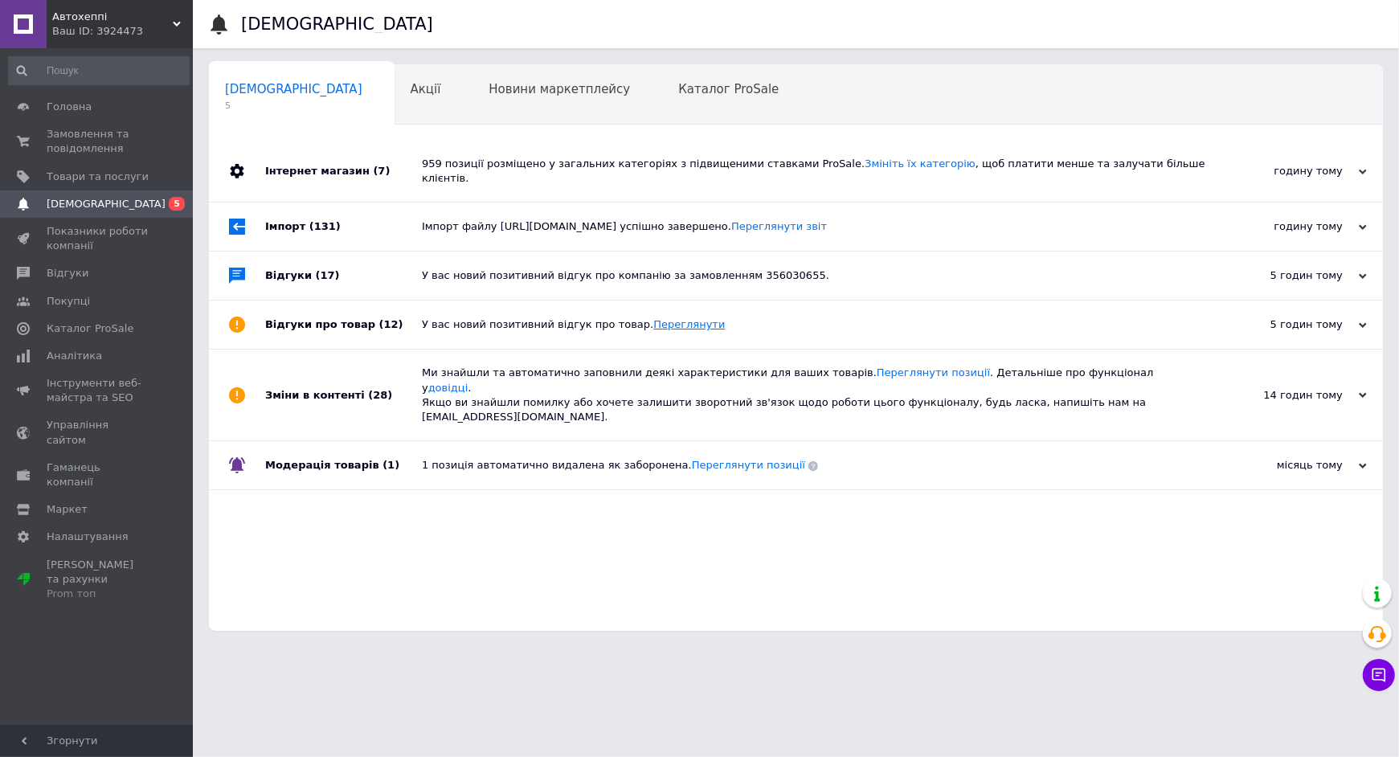
click at [660, 318] on link "Переглянути" at bounding box center [688, 324] width 71 height 12
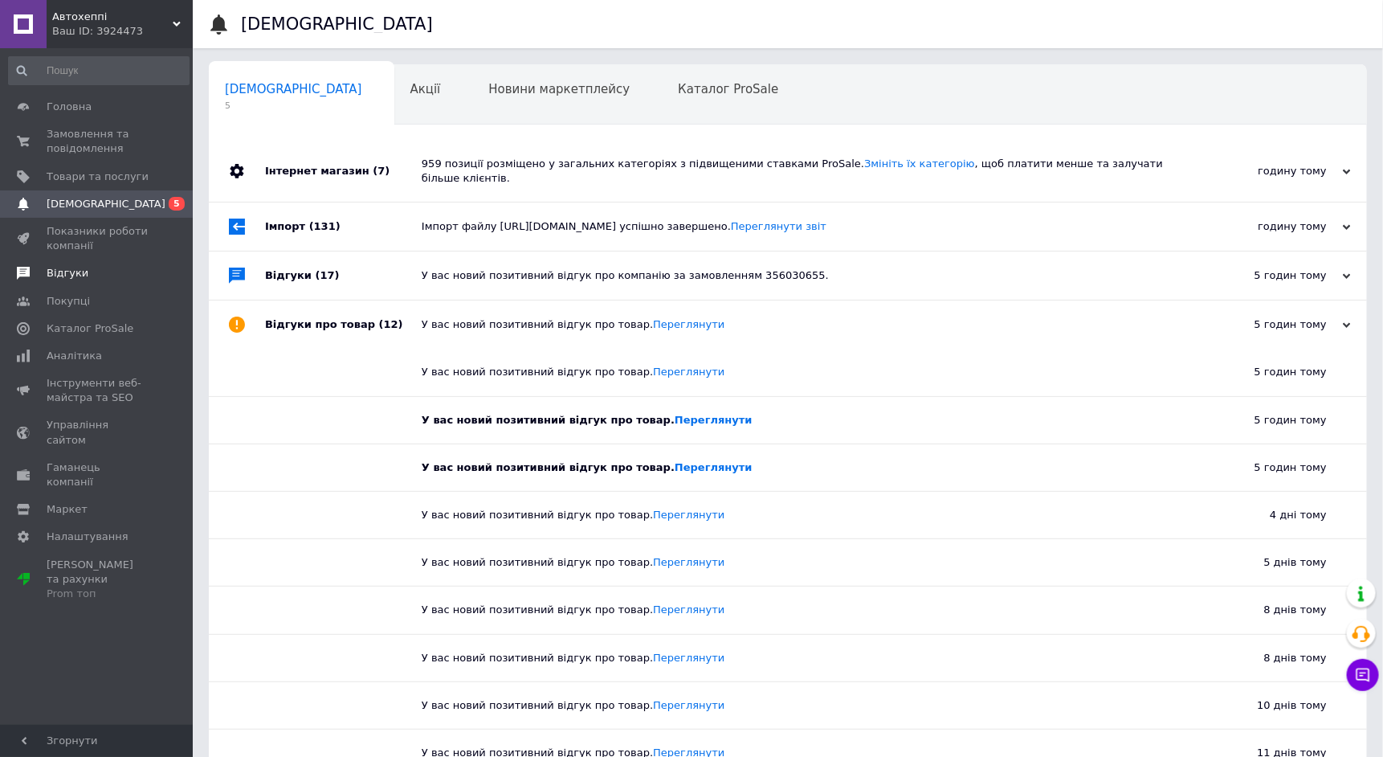
click at [84, 268] on span "Відгуки" at bounding box center [98, 273] width 102 height 14
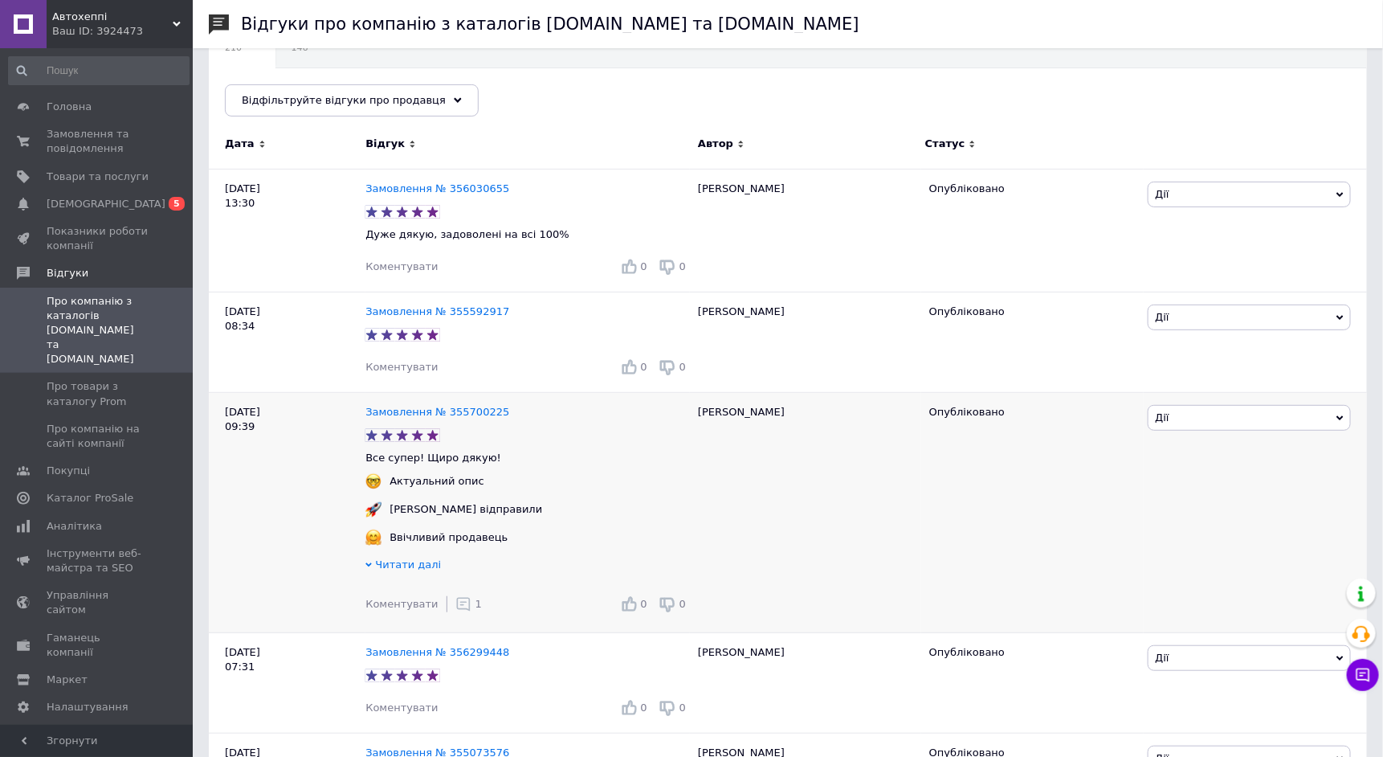
scroll to position [145, 0]
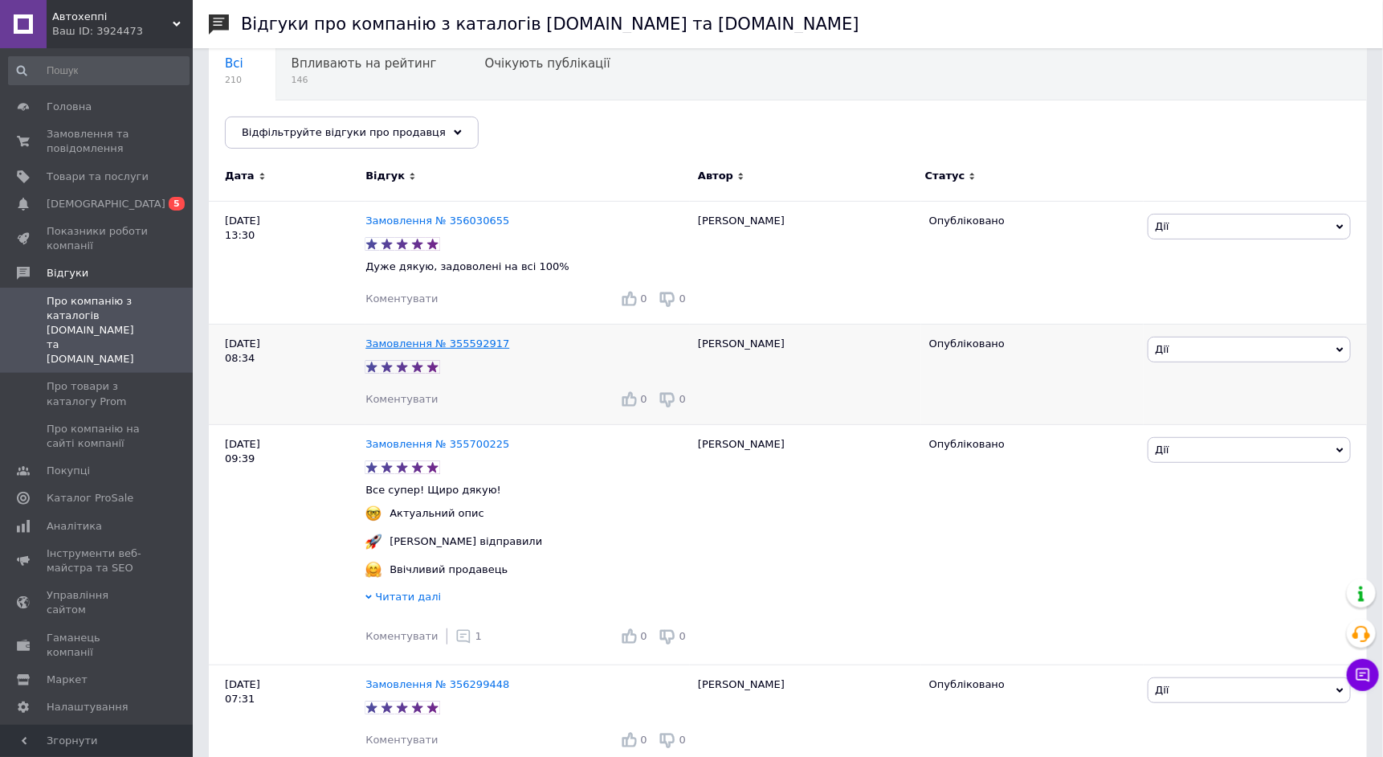
click at [476, 345] on link "Замовлення № 355592917" at bounding box center [437, 343] width 144 height 12
